Goal: Transaction & Acquisition: Purchase product/service

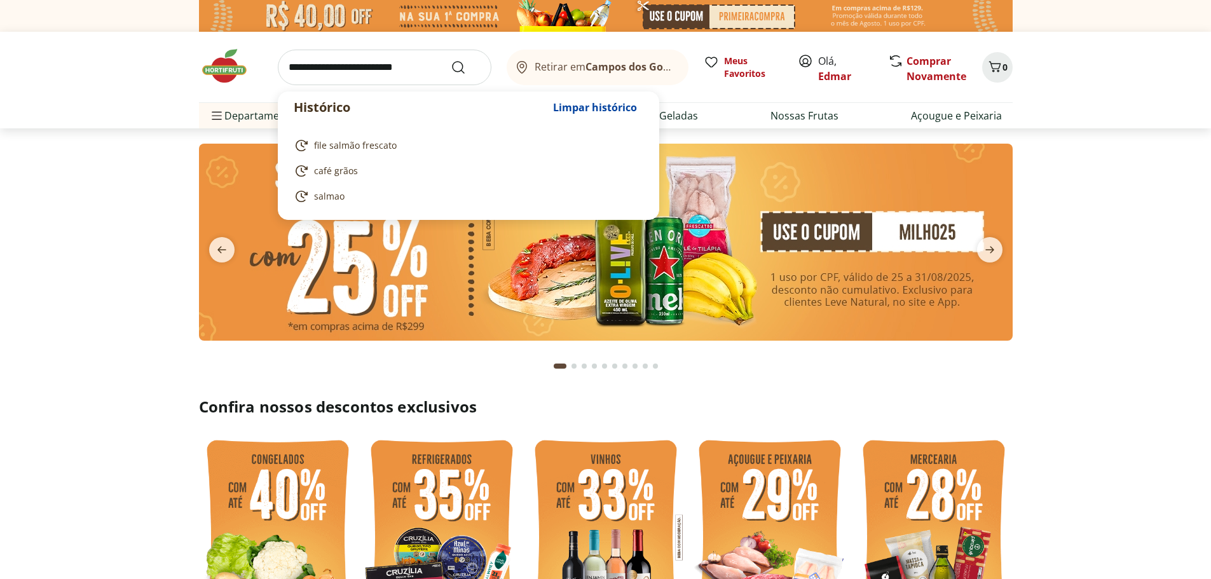
click at [353, 72] on input "search" at bounding box center [385, 68] width 214 height 36
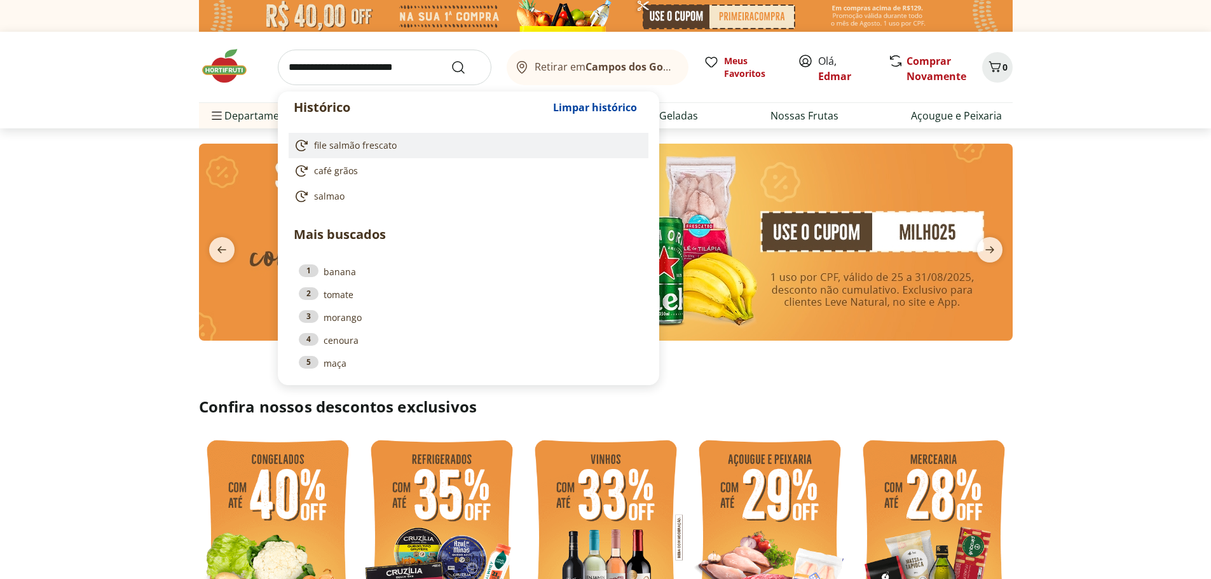
click at [371, 144] on span "file salmão frescato" at bounding box center [355, 145] width 83 height 13
type input "**********"
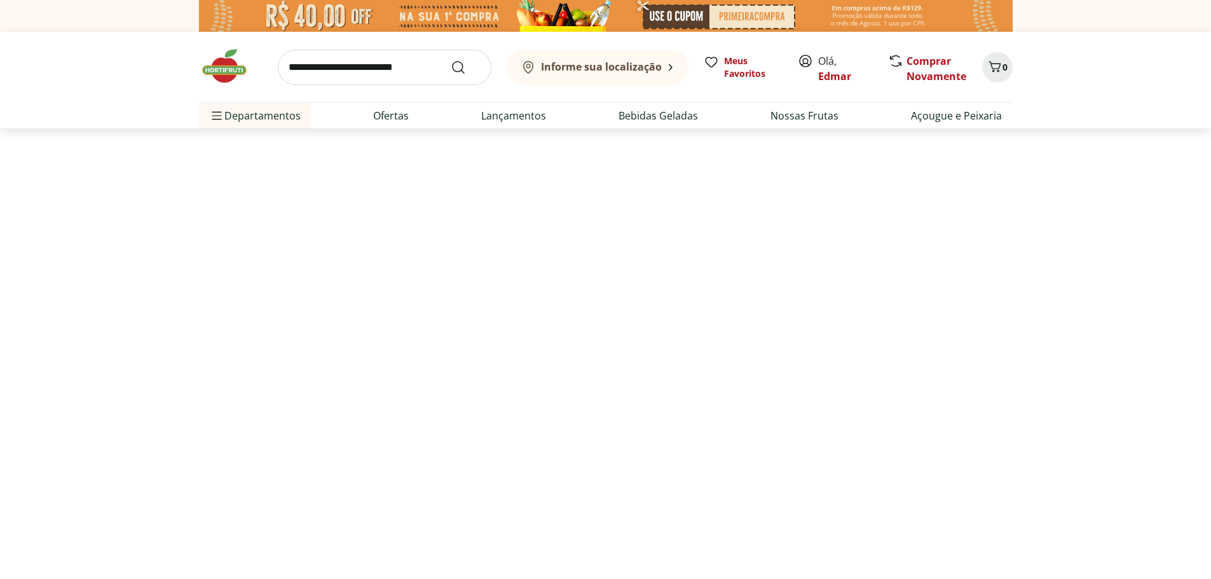
select select "**********"
